Goal: Check status: Check status

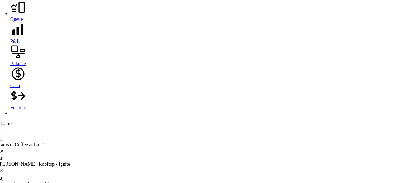
scroll to position [1324, 0]
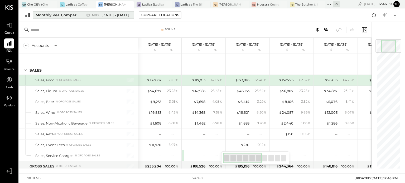
click at [70, 16] on div "Monthly P&L Comparison" at bounding box center [58, 14] width 44 height 5
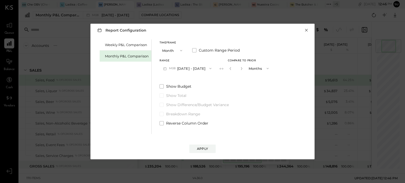
click at [306, 30] on button "×" at bounding box center [306, 30] width 5 height 5
